Goal: Navigation & Orientation: Find specific page/section

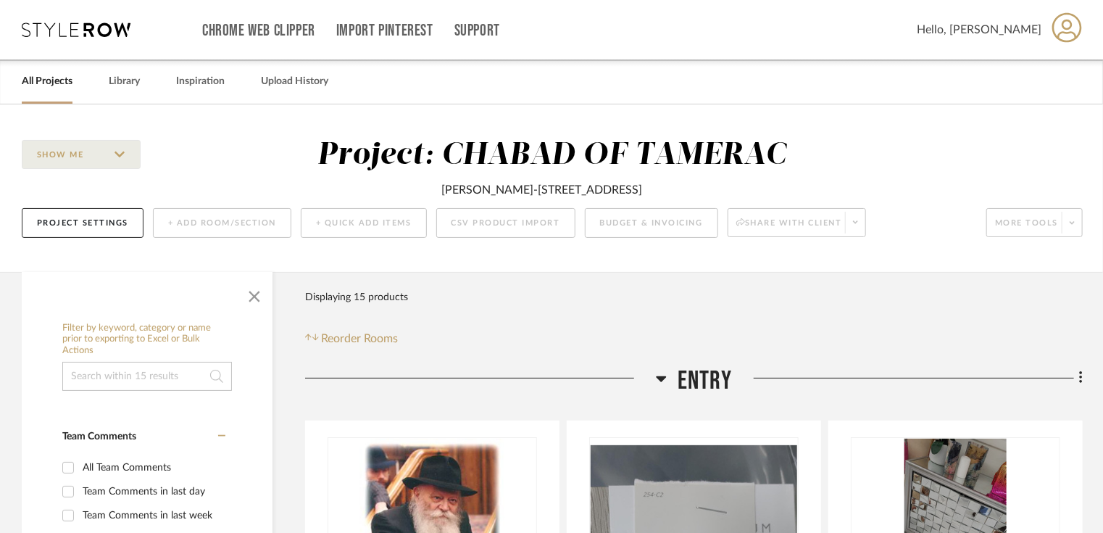
click at [51, 84] on link "All Projects" at bounding box center [47, 82] width 51 height 20
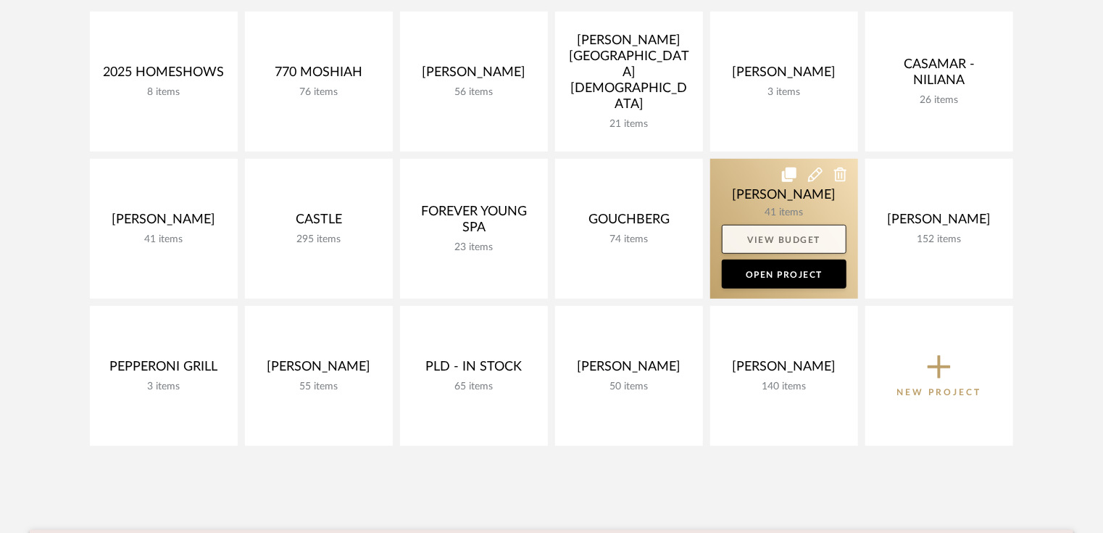
scroll to position [232, 0]
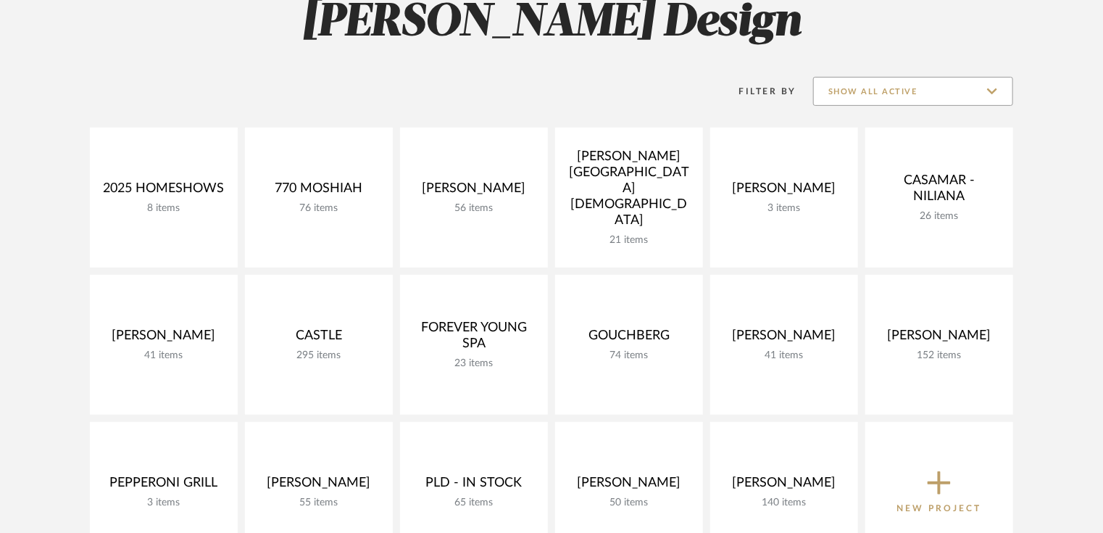
click at [964, 94] on input "Show All Active" at bounding box center [913, 91] width 200 height 29
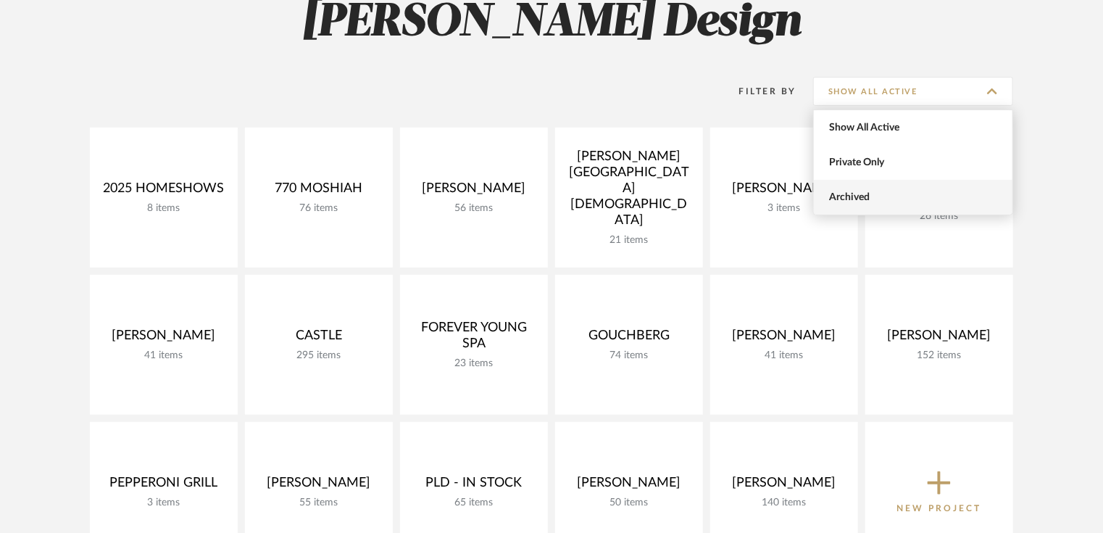
click at [898, 191] on span "Archived" at bounding box center [915, 197] width 172 height 12
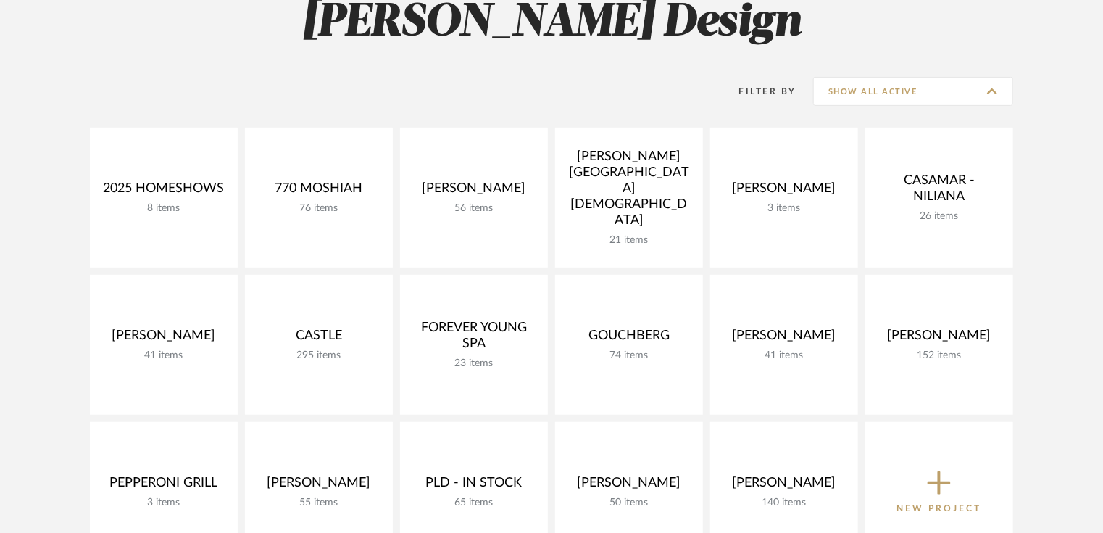
type input "Archived"
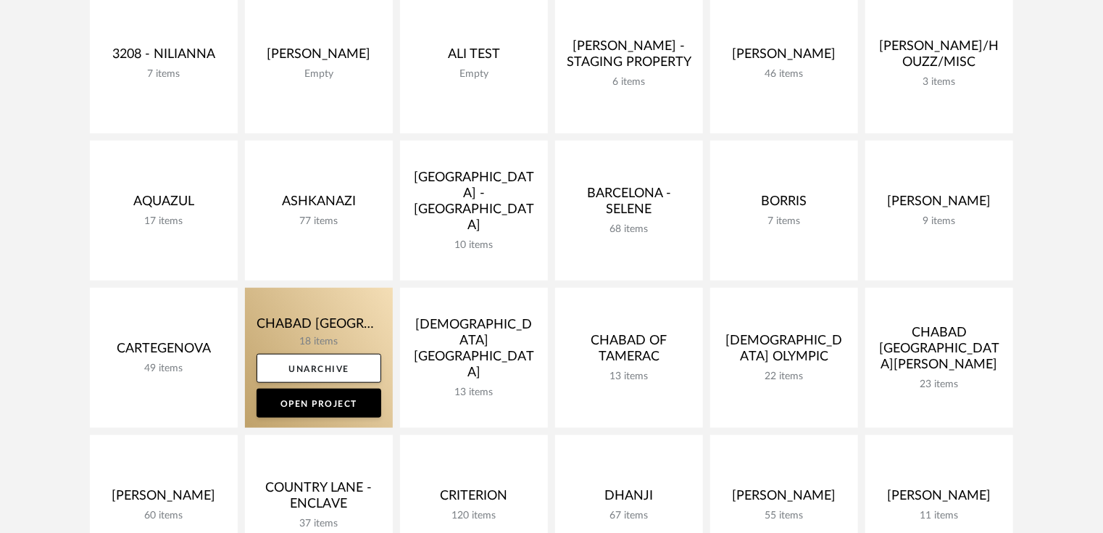
scroll to position [522, 0]
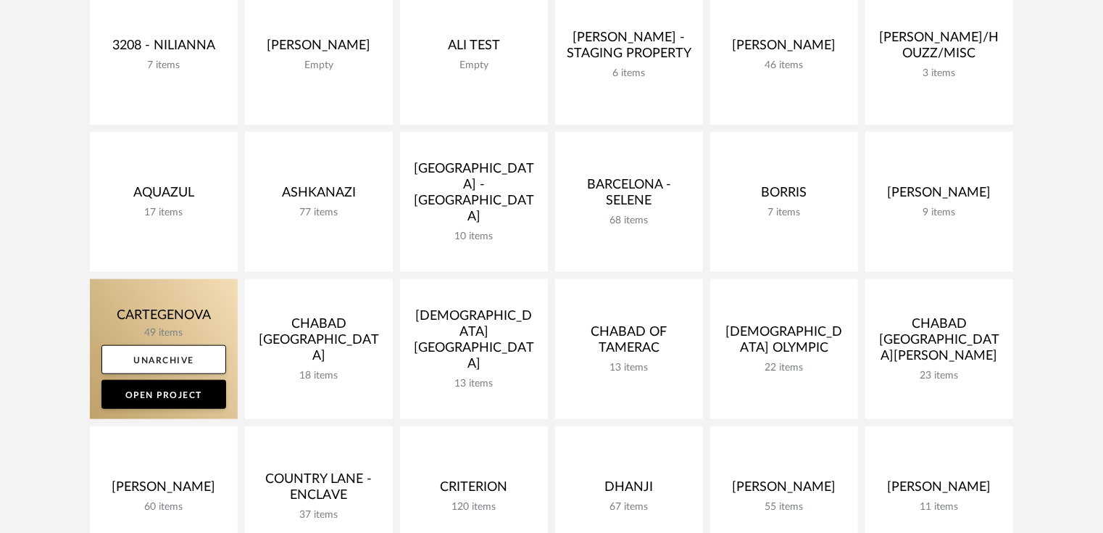
click at [183, 320] on link at bounding box center [164, 349] width 148 height 140
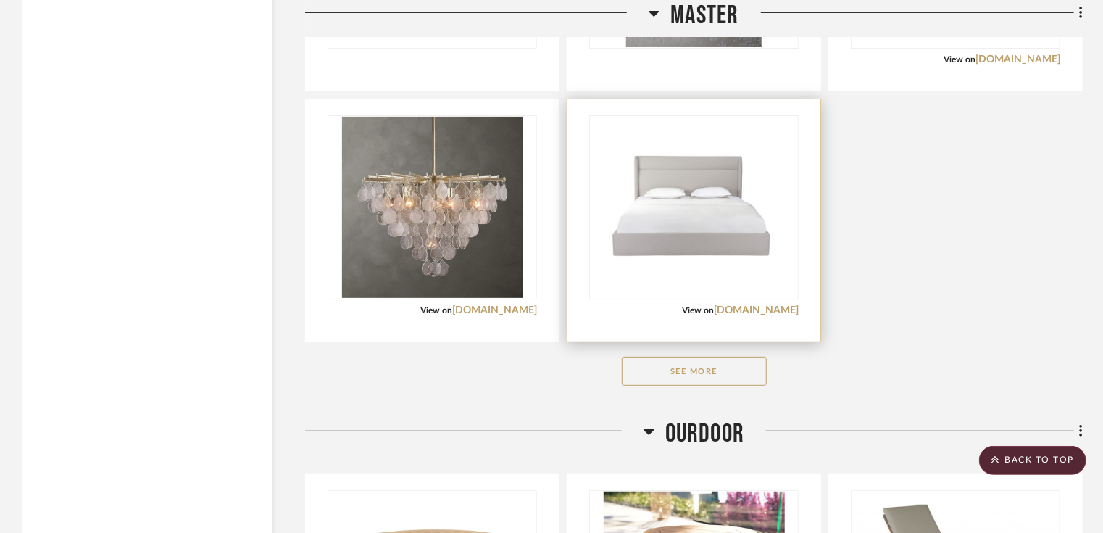
scroll to position [3029, 0]
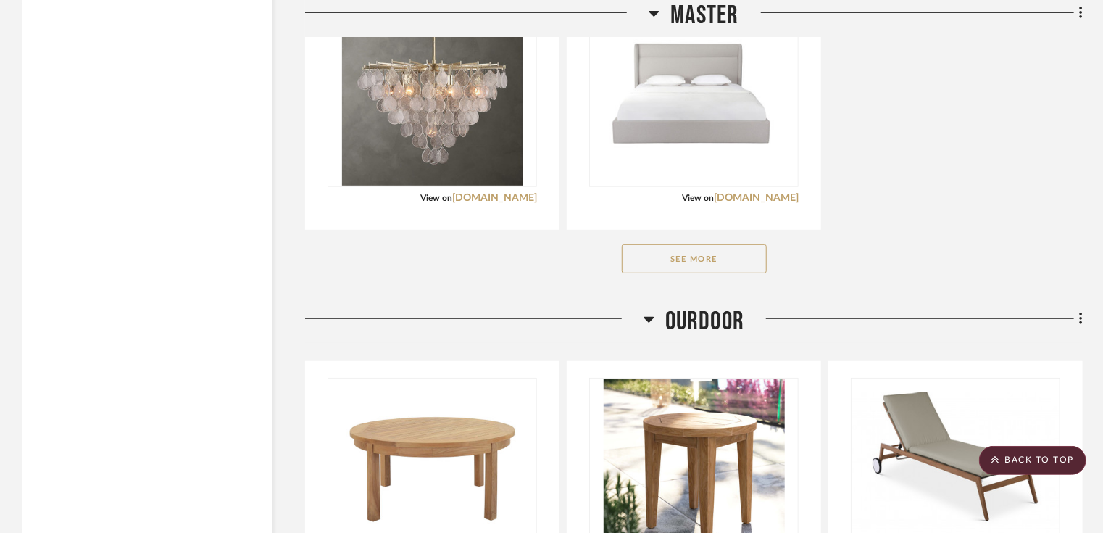
click at [720, 259] on button "See More" at bounding box center [694, 258] width 145 height 29
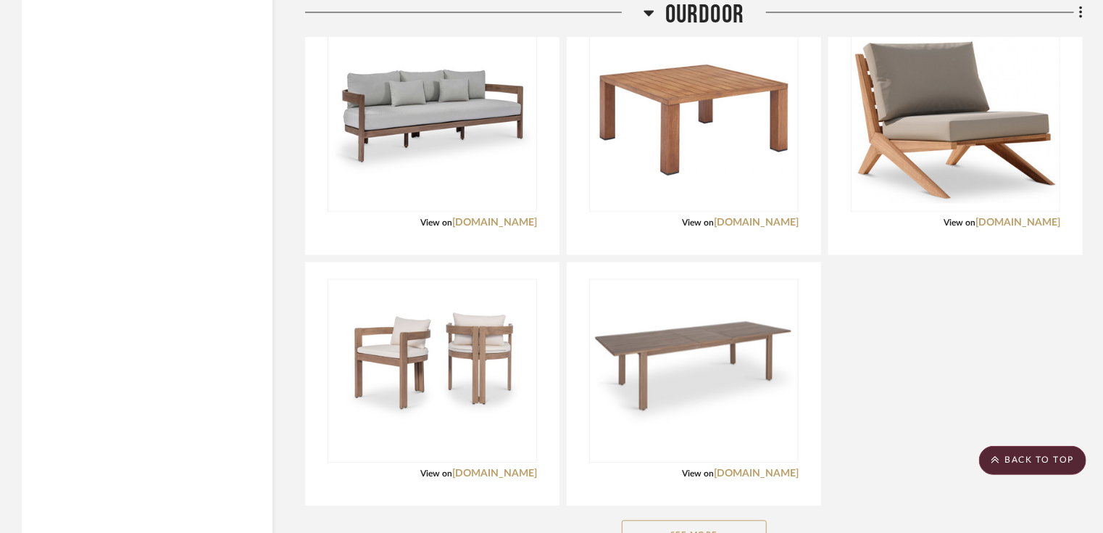
scroll to position [4253, 0]
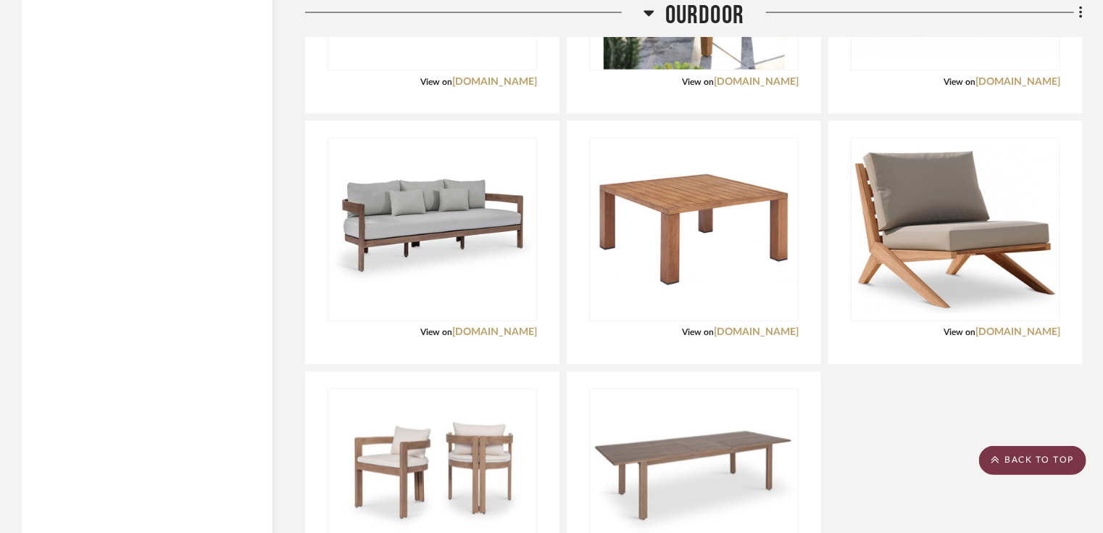
click at [1057, 461] on scroll-to-top-button "BACK TO TOP" at bounding box center [1032, 460] width 107 height 29
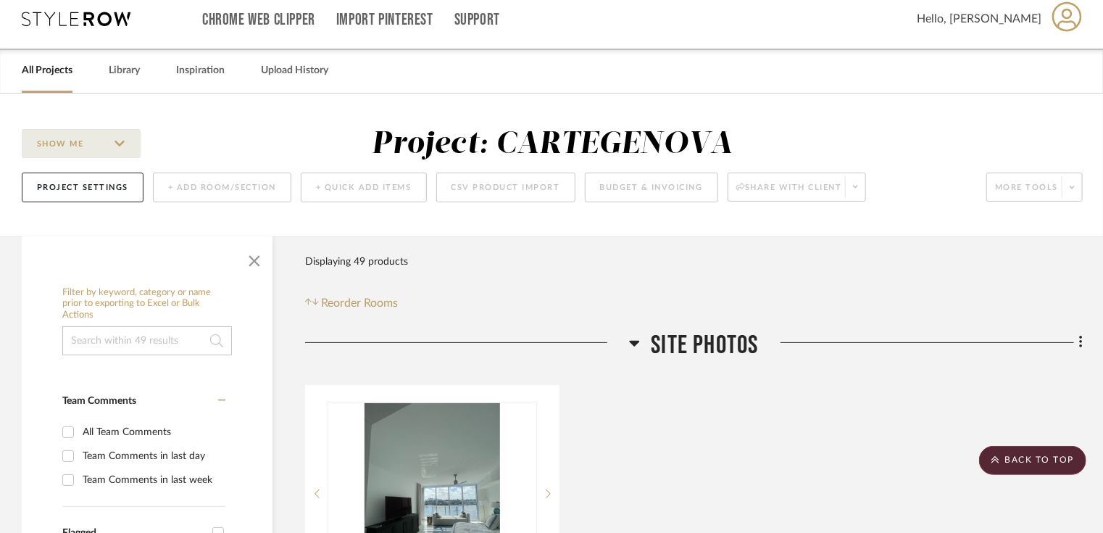
scroll to position [0, 0]
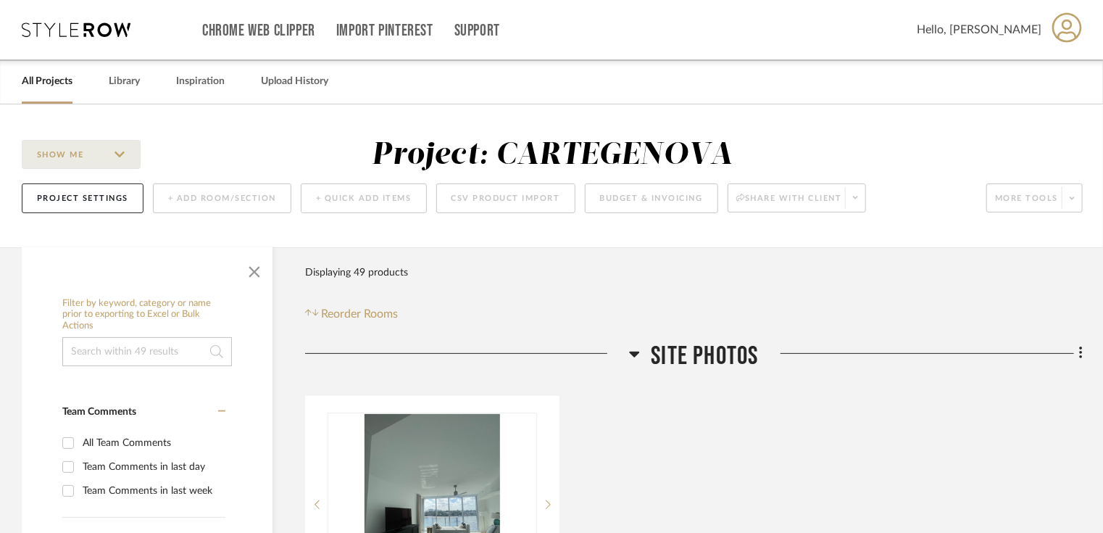
click at [46, 78] on link "All Projects" at bounding box center [47, 82] width 51 height 20
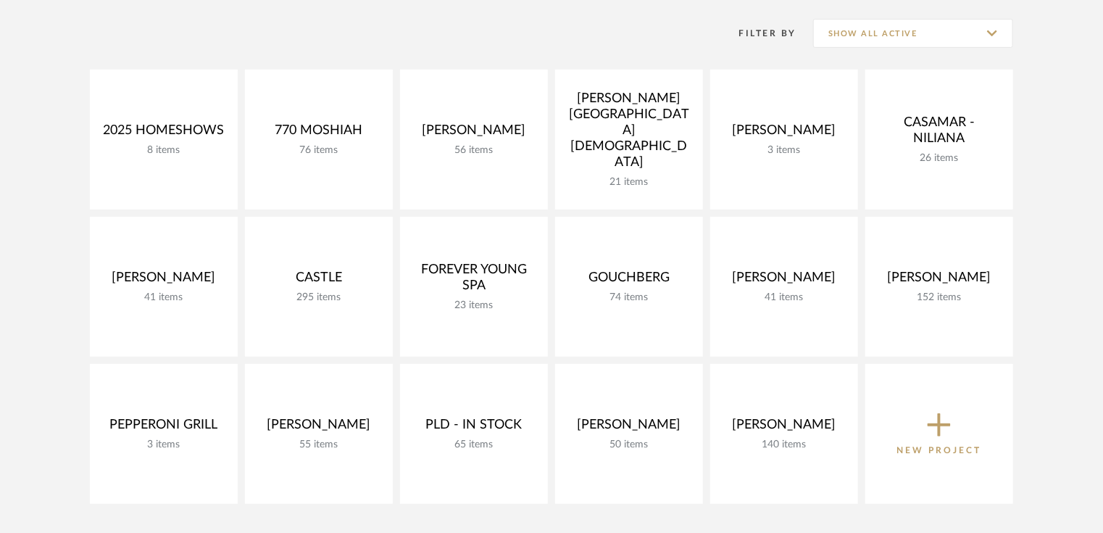
scroll to position [116, 0]
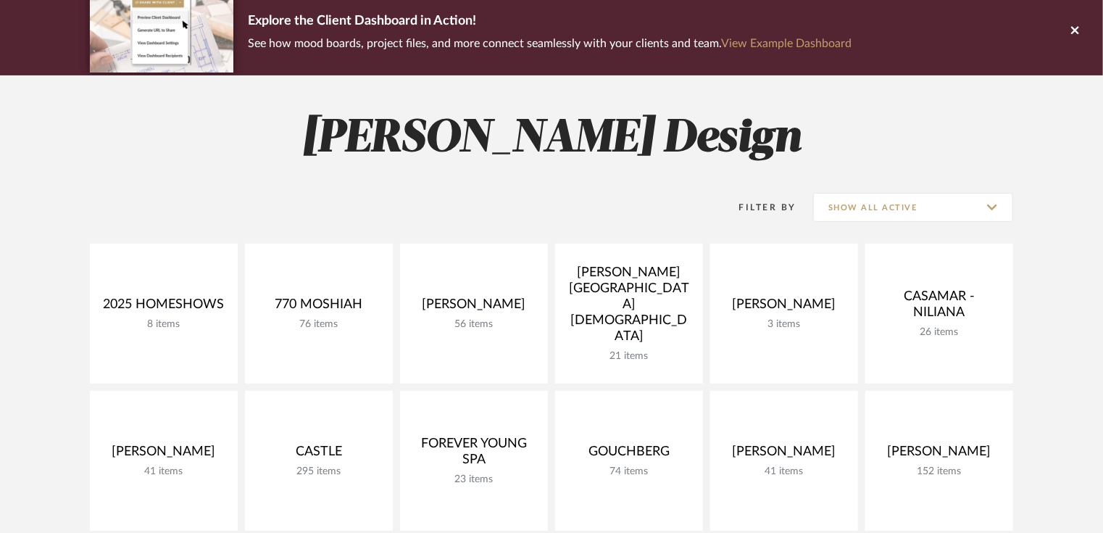
click at [931, 33] on div "Explore the Client Dashboard in Action! See how mood boards, project files, and…" at bounding box center [551, 32] width 923 height 88
click at [907, 203] on input "Show All Active" at bounding box center [913, 207] width 200 height 29
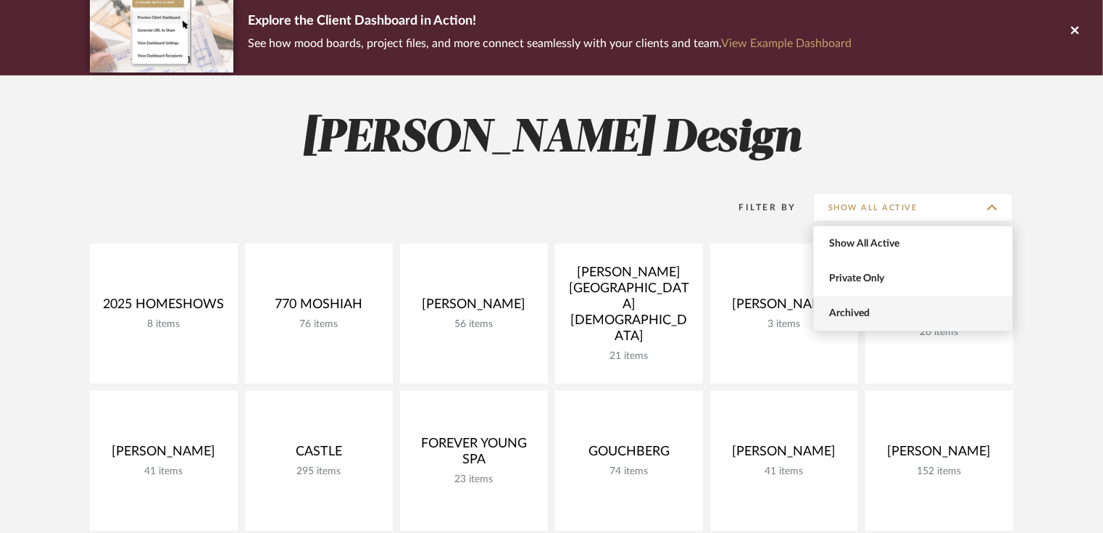
click at [880, 312] on span "Archived" at bounding box center [915, 313] width 172 height 12
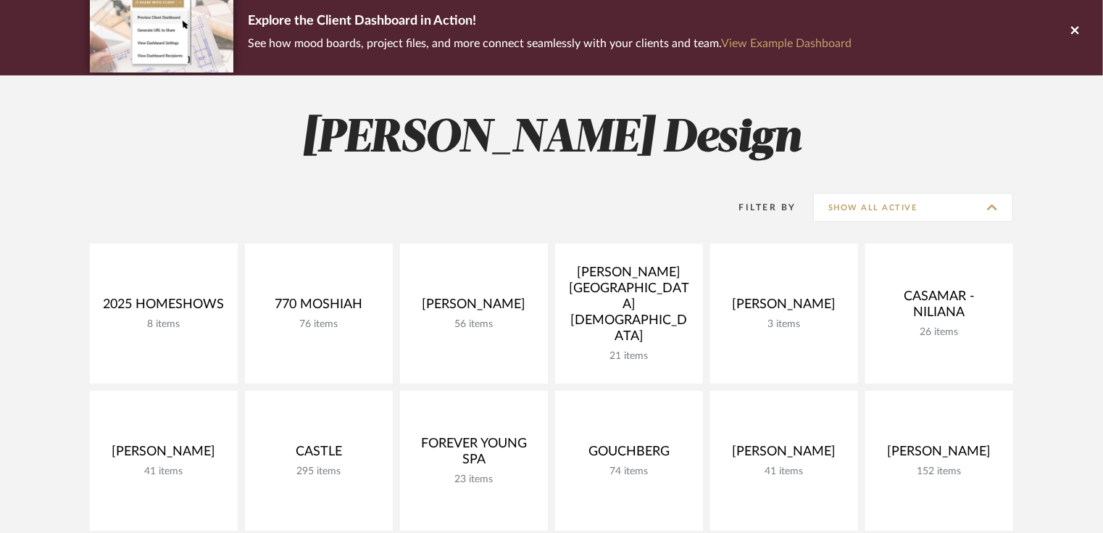
type input "Archived"
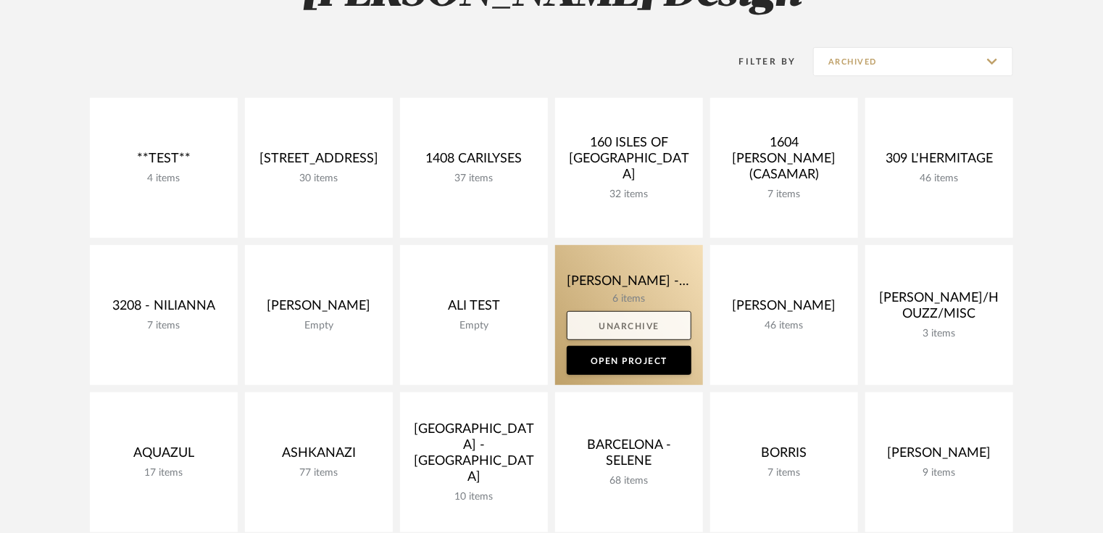
scroll to position [290, 0]
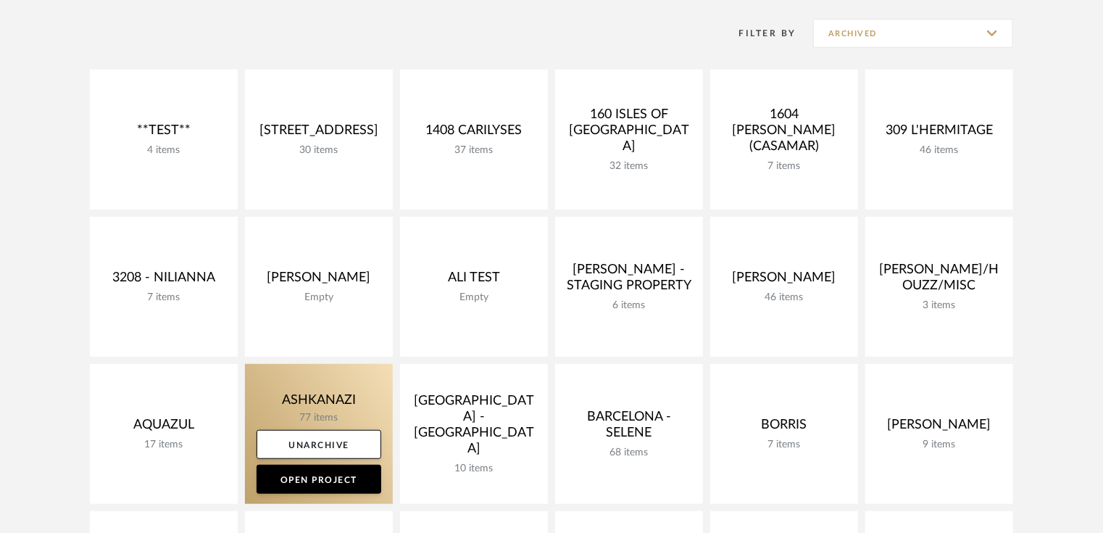
click at [343, 415] on link at bounding box center [319, 434] width 148 height 140
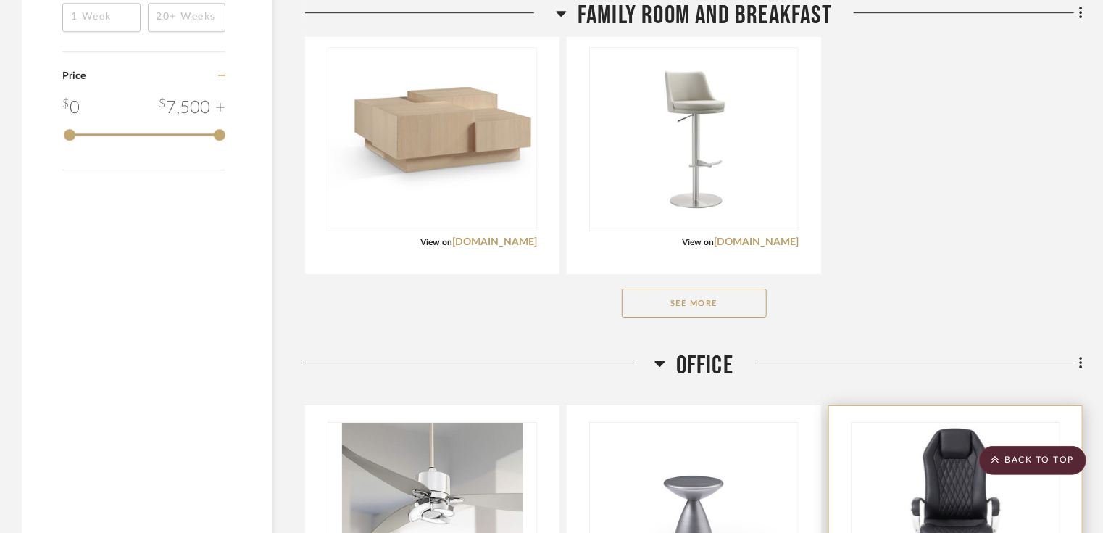
scroll to position [2435, 0]
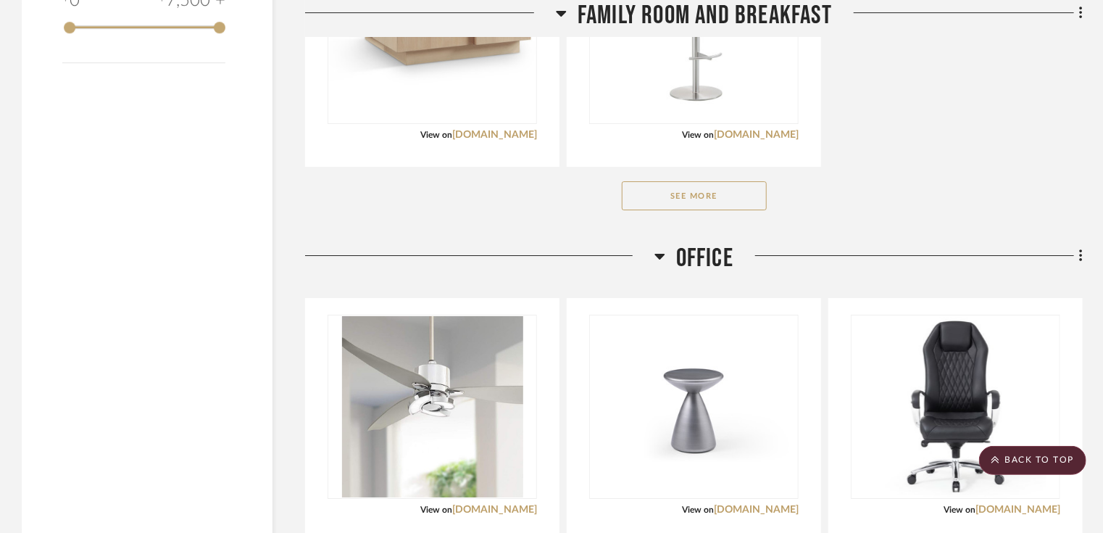
click at [693, 190] on button "See More" at bounding box center [694, 195] width 145 height 29
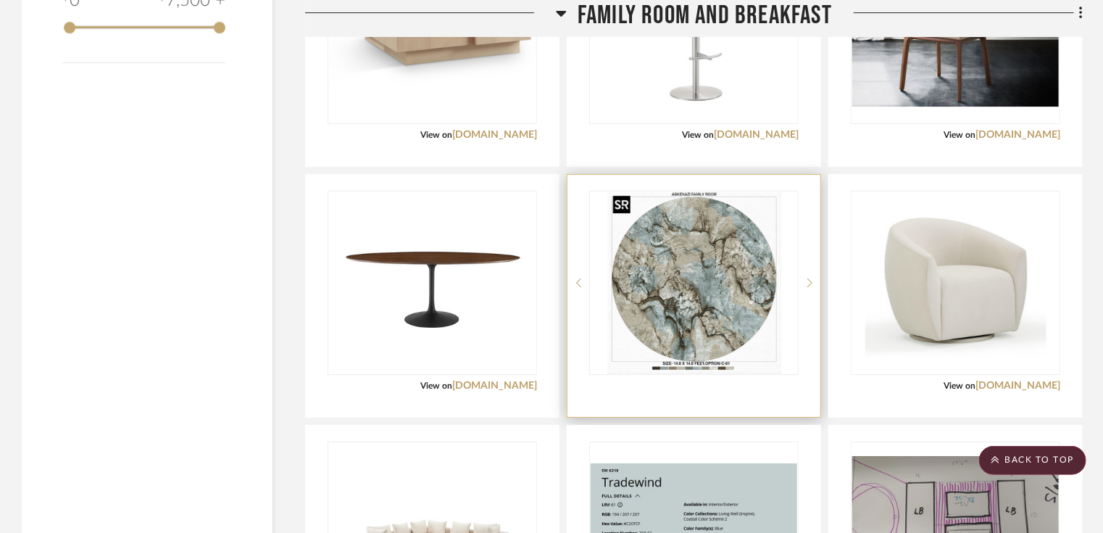
click at [715, 320] on img "0" at bounding box center [694, 282] width 174 height 181
click at [707, 283] on img "0" at bounding box center [694, 282] width 174 height 181
click at [726, 286] on img "0" at bounding box center [694, 282] width 174 height 181
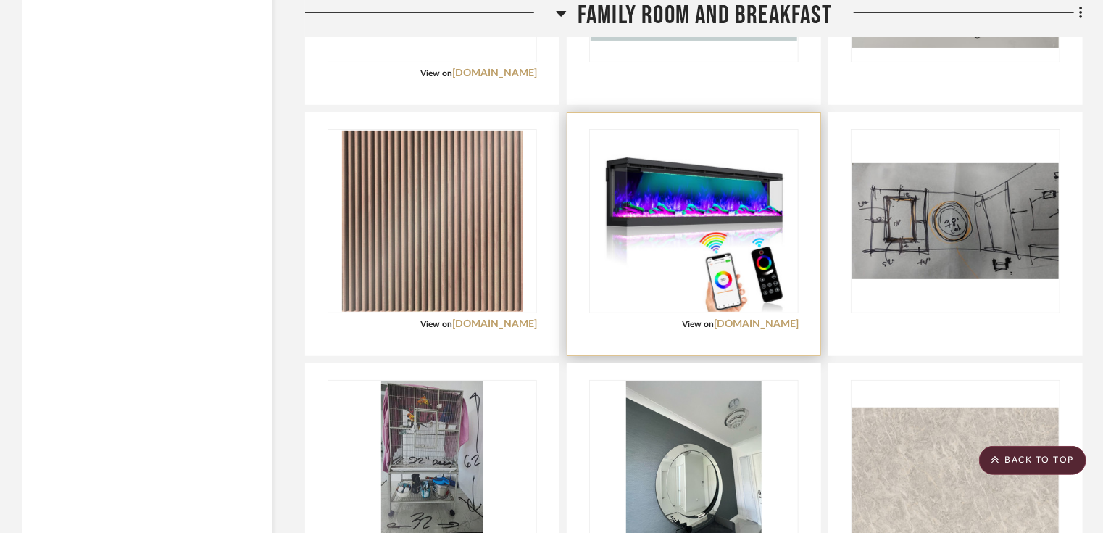
scroll to position [3189, 0]
